Goal: Task Accomplishment & Management: Manage account settings

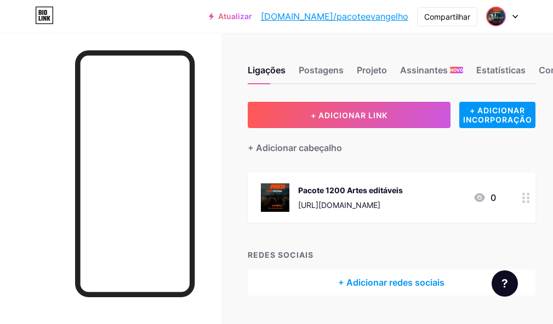
click at [497, 21] on img at bounding box center [496, 17] width 18 height 18
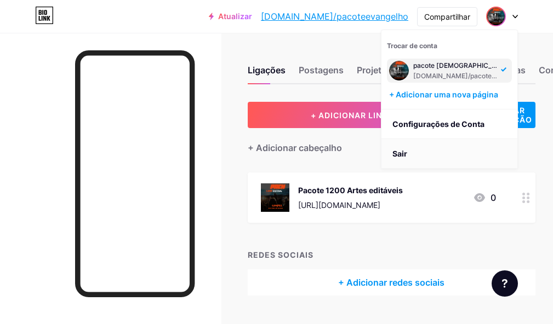
click at [409, 153] on li "Sair" at bounding box center [449, 154] width 136 height 30
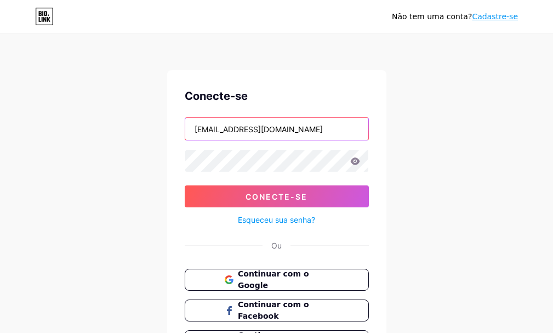
click at [268, 131] on input "[EMAIL_ADDRESS][DOMAIN_NAME]" at bounding box center [276, 129] width 183 height 22
drag, startPoint x: 334, startPoint y: 131, endPoint x: 124, endPoint y: 129, distance: 209.8
click at [124, 129] on div "Não tem uma conta? Cadastre-se Conecte-se [EMAIL_ADDRESS][DOMAIN_NAME] Conecte-…" at bounding box center [276, 202] width 553 height 404
type input "[EMAIL_ADDRESS][DOMAIN_NAME]"
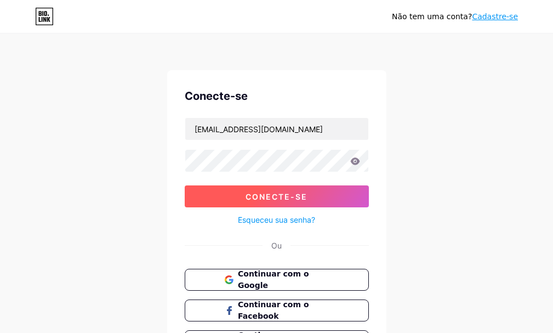
click at [270, 193] on font "Conecte-se" at bounding box center [276, 196] width 62 height 9
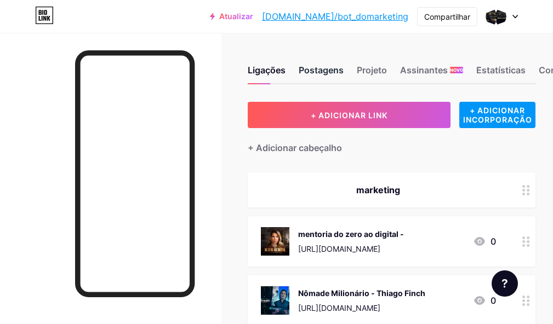
click at [335, 72] on font "Postagens" at bounding box center [321, 70] width 45 height 11
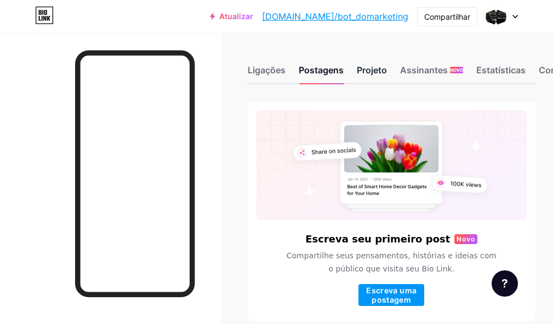
click at [375, 72] on font "Projeto" at bounding box center [372, 70] width 30 height 11
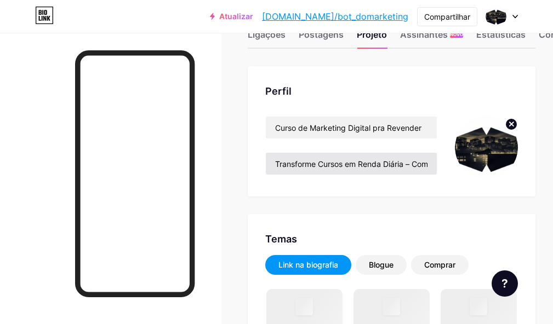
scroll to position [55, 0]
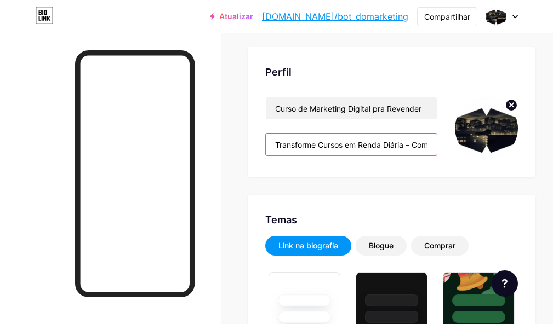
click at [306, 147] on input "Transforme Cursos em Renda Diária – Compre e Revenda com Lucro Total" at bounding box center [351, 145] width 171 height 22
click at [336, 146] on input "Transforme Cursos em Renda Diária – Compre e Revenda com Lucro Total" at bounding box center [351, 145] width 171 height 22
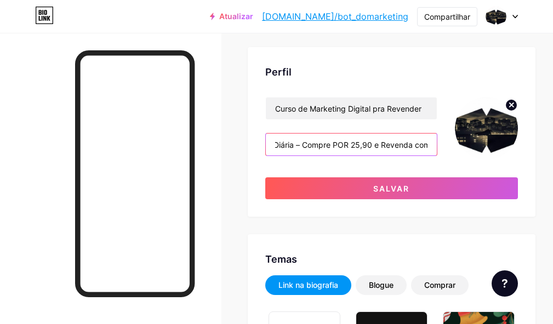
drag, startPoint x: 416, startPoint y: 146, endPoint x: 420, endPoint y: 150, distance: 5.8
click at [416, 146] on input "Transforme Cursos em Renda Diária – Compre POR 25,90 e Revenda com Lucro Total" at bounding box center [351, 145] width 171 height 22
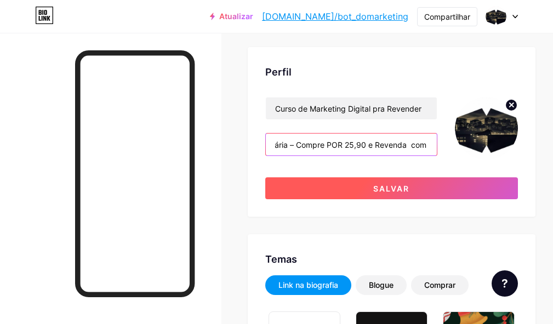
type input "Transforme Cursos em Renda Diária – Compre POR 25,90 e Revenda com Lucro Total"
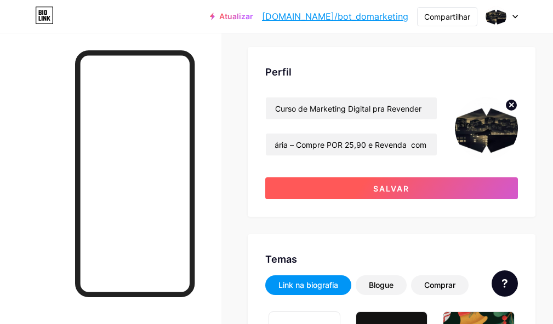
click at [358, 187] on button "Salvar" at bounding box center [391, 188] width 253 height 22
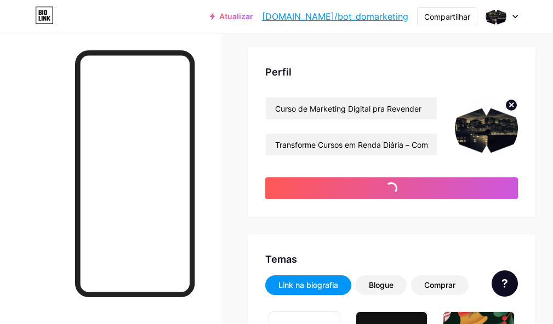
type input "#ffffff"
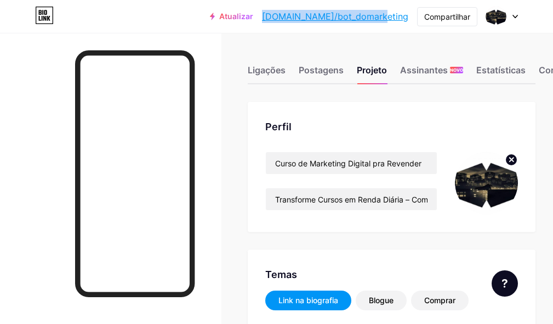
drag, startPoint x: 301, startPoint y: 19, endPoint x: 409, endPoint y: 18, distance: 108.5
click at [409, 18] on div "Atualizar [DOMAIN_NAME]/bot_do... [DOMAIN_NAME]/bot_domarketing Compartilhar Tr…" at bounding box center [364, 17] width 308 height 20
copy font "[DOMAIN_NAME]/bot_domarketing"
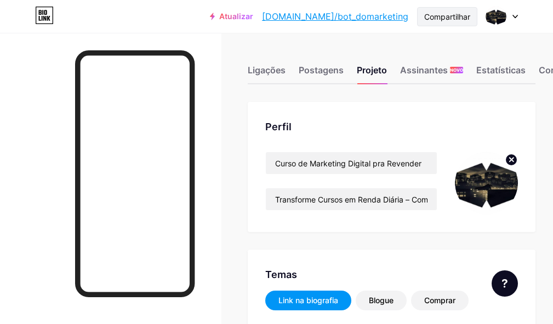
click at [444, 22] on div "Compartilhar" at bounding box center [447, 16] width 60 height 19
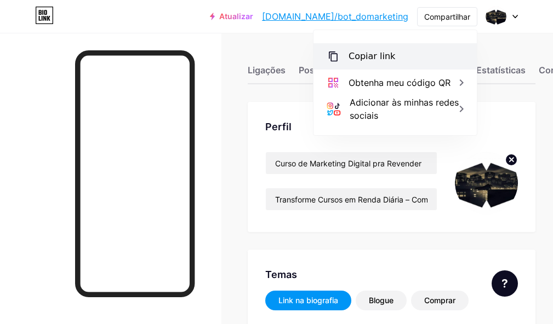
click at [402, 53] on div "Copiar link" at bounding box center [394, 56] width 163 height 26
click at [381, 60] on font "Copiar link" at bounding box center [371, 56] width 47 height 10
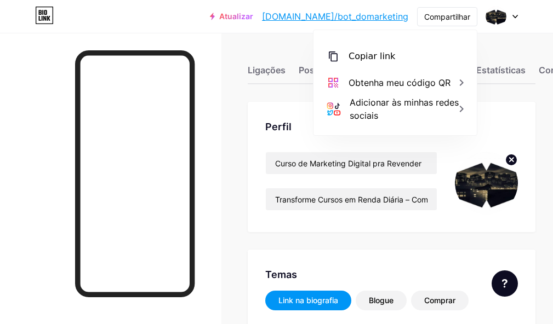
click at [288, 27] on div "Atualizar [DOMAIN_NAME]/bot_do... [DOMAIN_NAME]/bot_domarketing Compartilhar Co…" at bounding box center [276, 16] width 553 height 33
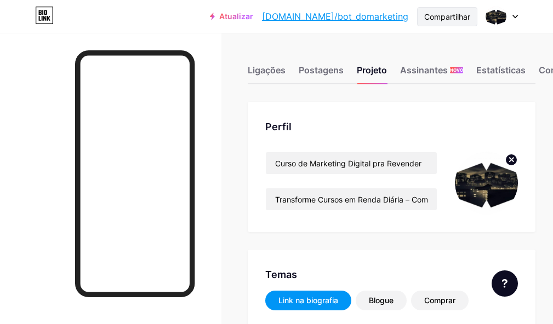
click at [438, 15] on font "Compartilhar" at bounding box center [447, 16] width 46 height 9
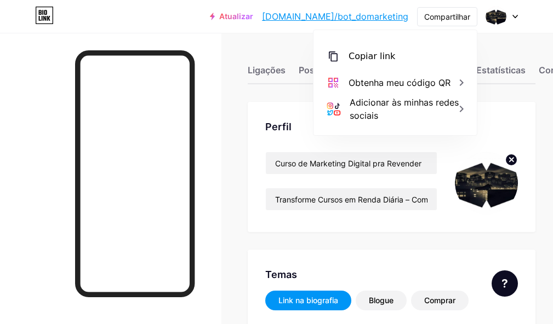
click at [340, 16] on font "[DOMAIN_NAME]/bot_domarketing" at bounding box center [335, 16] width 146 height 11
